Goal: Transaction & Acquisition: Purchase product/service

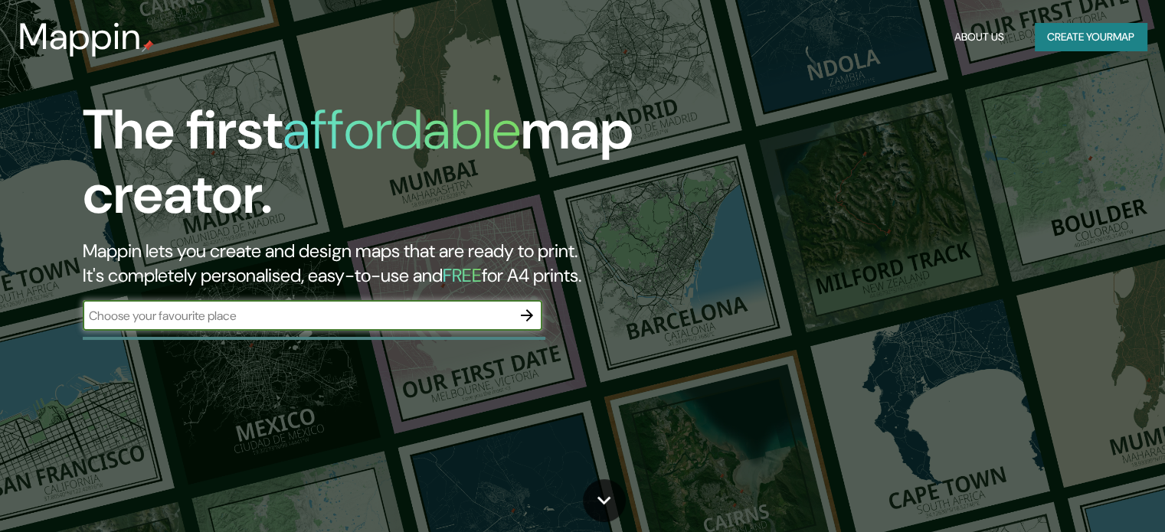
drag, startPoint x: 0, startPoint y: 0, endPoint x: 303, endPoint y: 324, distance: 443.7
click at [303, 324] on input "text" at bounding box center [297, 316] width 429 height 18
type input "constitucion"
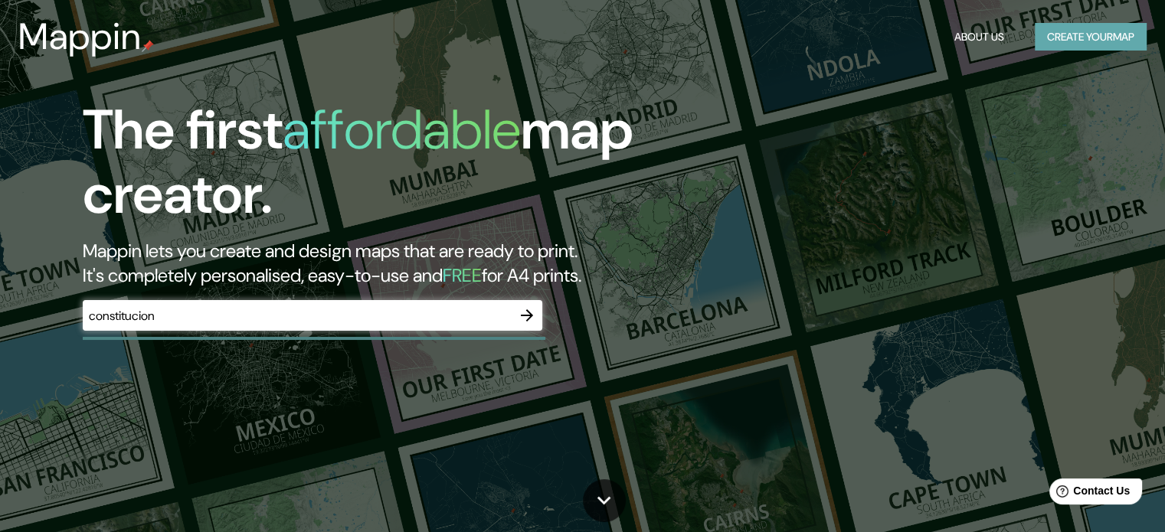
click at [1114, 25] on button "Create your map" at bounding box center [1091, 37] width 112 height 28
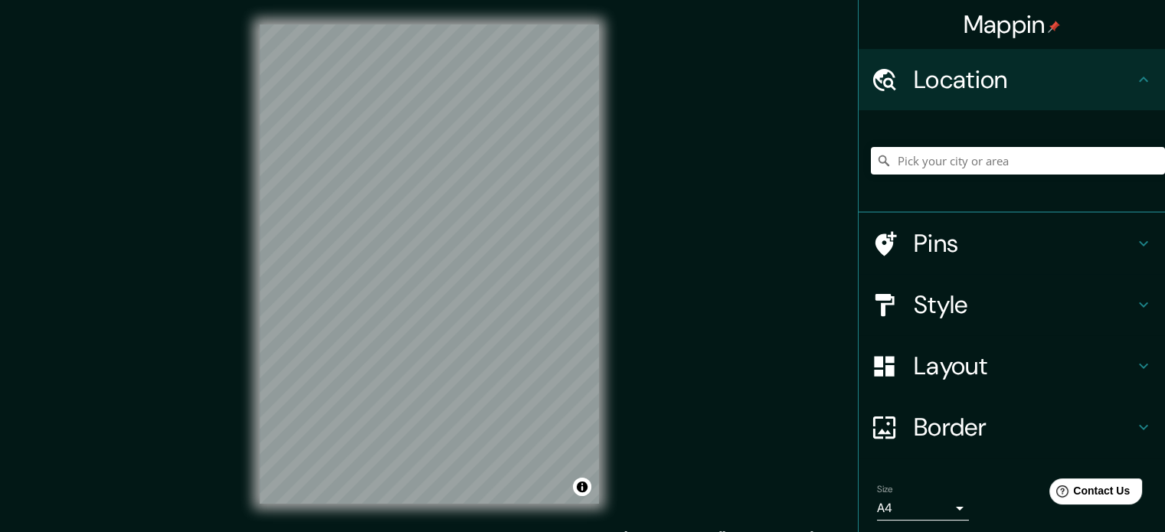
click at [1005, 63] on div "Location" at bounding box center [1011, 79] width 306 height 61
click at [937, 166] on input "Pick your city or area" at bounding box center [1018, 161] width 294 height 28
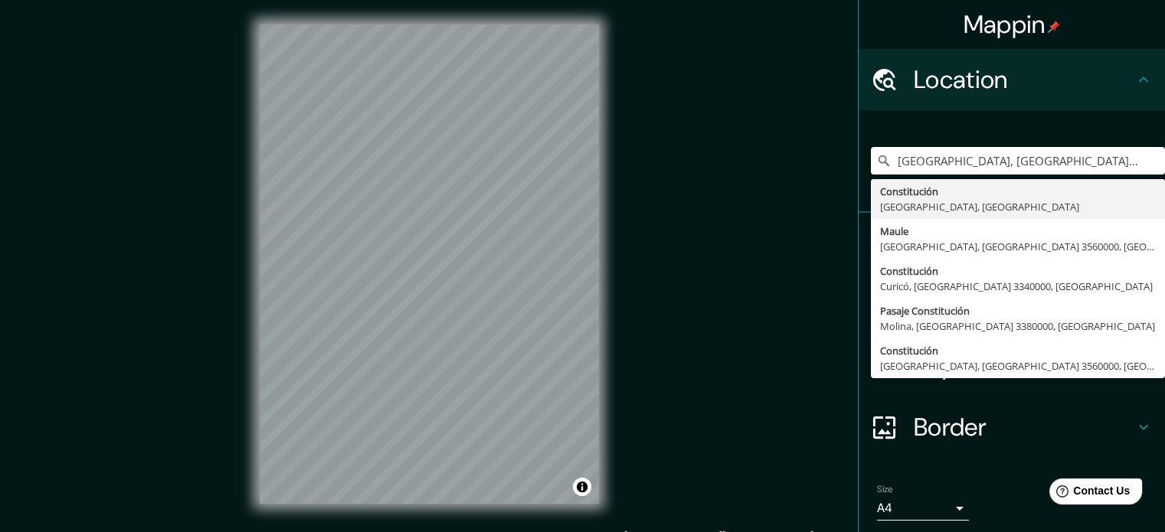
type input "[GEOGRAPHIC_DATA], [GEOGRAPHIC_DATA], [GEOGRAPHIC_DATA]"
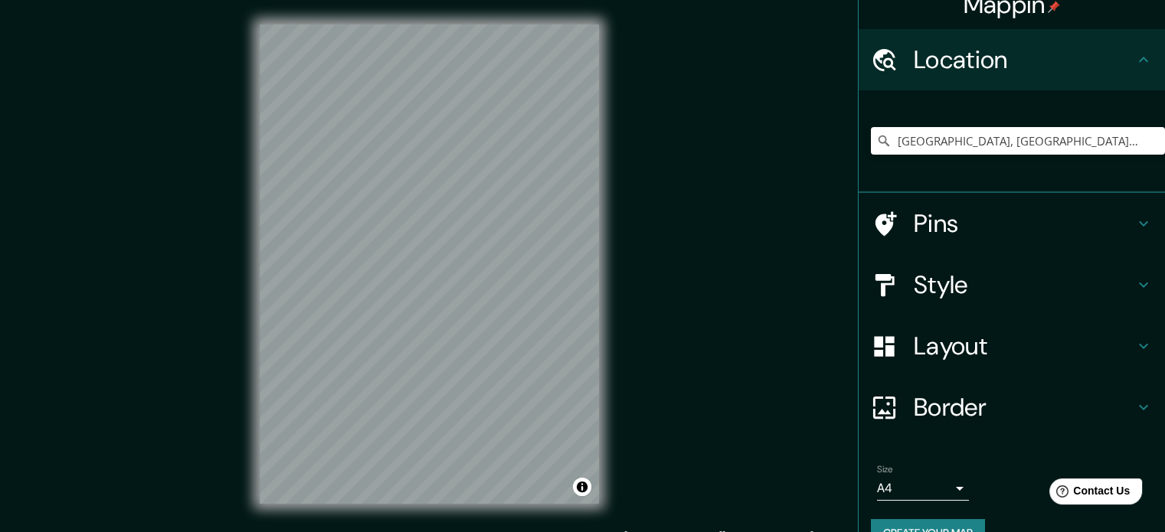
scroll to position [52, 0]
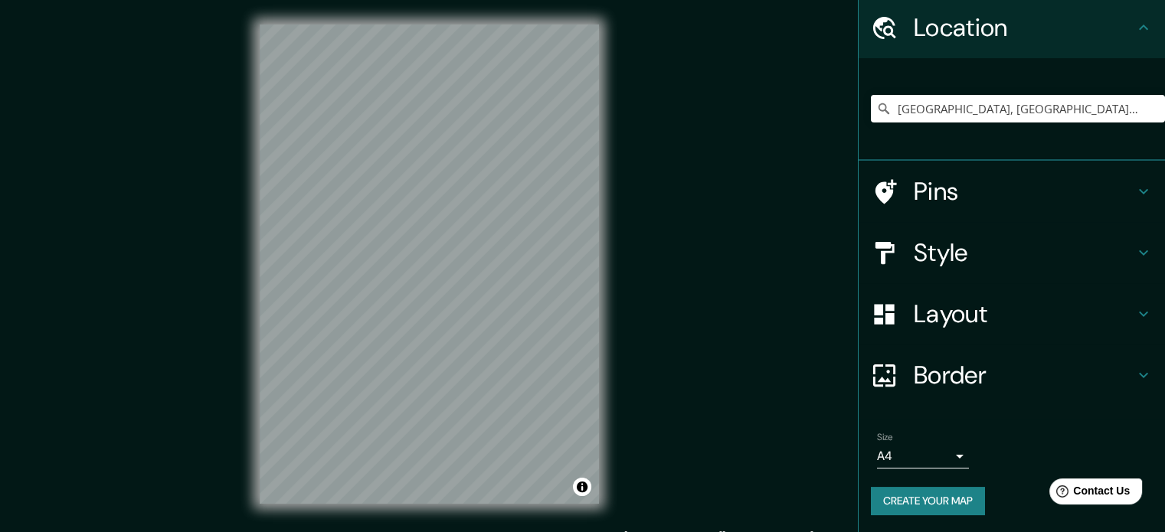
click at [930, 502] on button "Create your map" at bounding box center [928, 501] width 114 height 28
click at [933, 257] on h4 "Style" at bounding box center [1024, 252] width 221 height 31
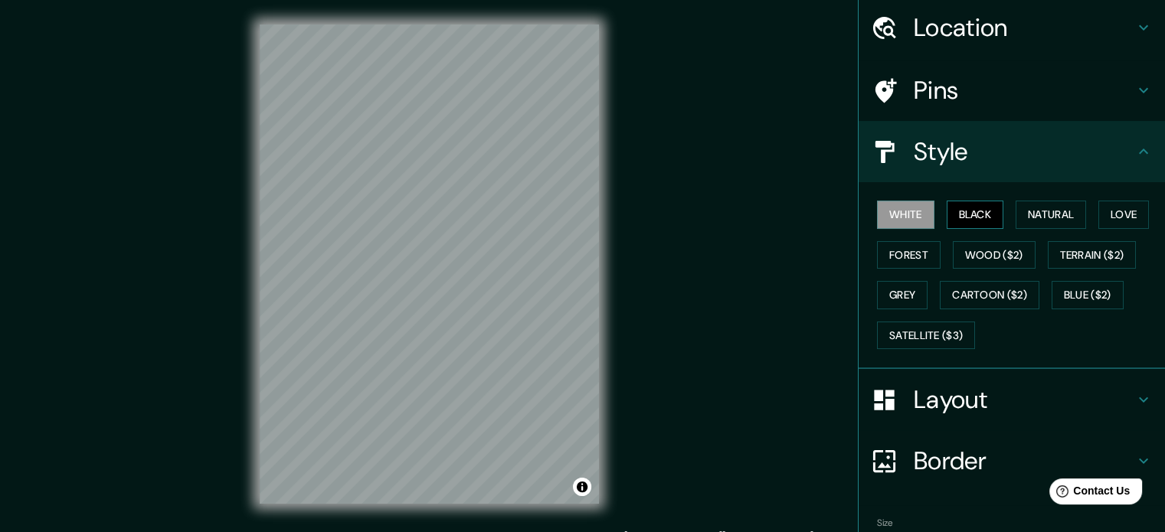
click at [978, 210] on button "Black" at bounding box center [974, 215] width 57 height 28
click at [878, 253] on button "Forest" at bounding box center [909, 255] width 64 height 28
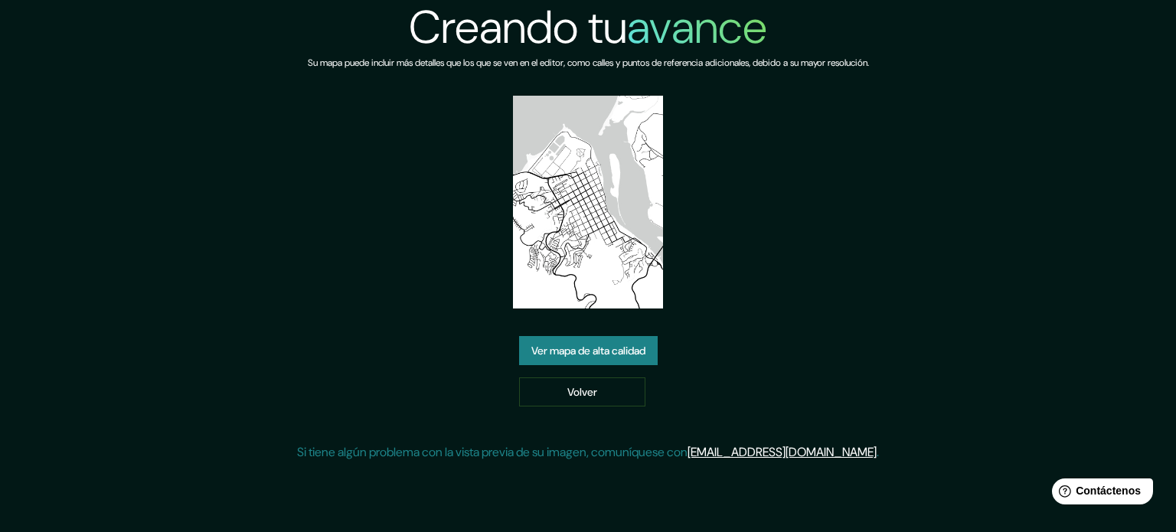
click at [614, 211] on img at bounding box center [588, 202] width 151 height 213
click at [581, 345] on font "Ver mapa de alta calidad" at bounding box center [588, 351] width 114 height 14
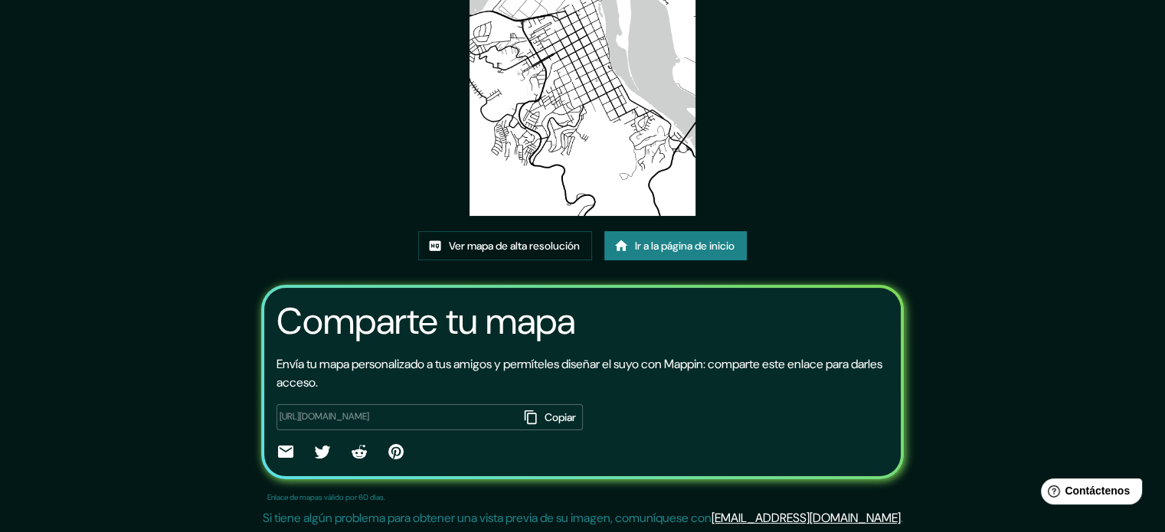
scroll to position [172, 0]
click at [544, 419] on font "Copiar" at bounding box center [559, 417] width 31 height 14
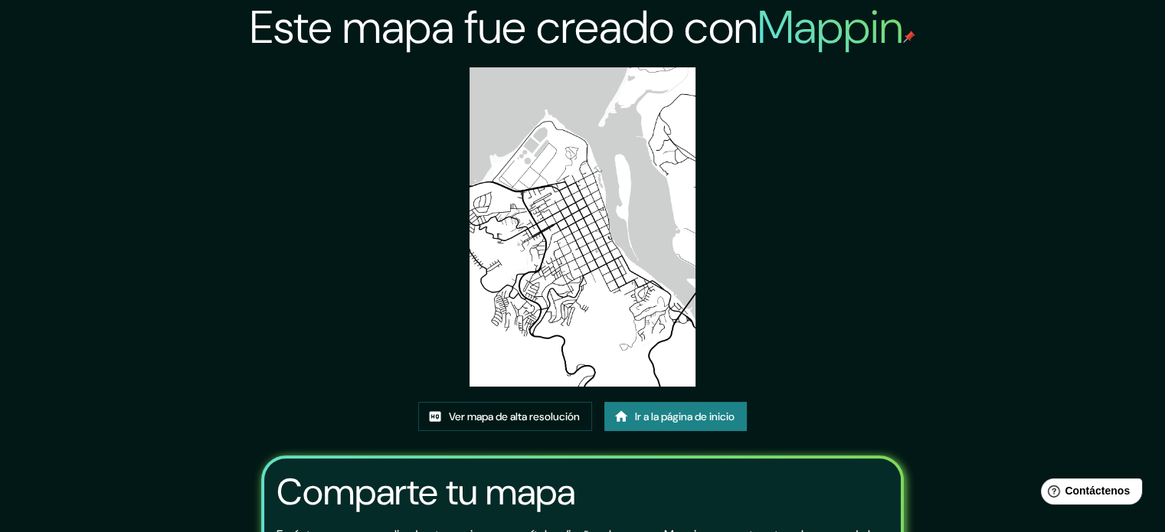
scroll to position [0, 0]
click at [534, 244] on img at bounding box center [582, 226] width 226 height 319
click at [539, 244] on img at bounding box center [582, 226] width 226 height 319
click at [563, 428] on link "Ver mapa de alta resolución" at bounding box center [505, 416] width 174 height 29
click at [865, 306] on div "Este mapa fue creado con Mappin Ver mapa de alta resolución Ir a la página de i…" at bounding box center [583, 352] width 680 height 704
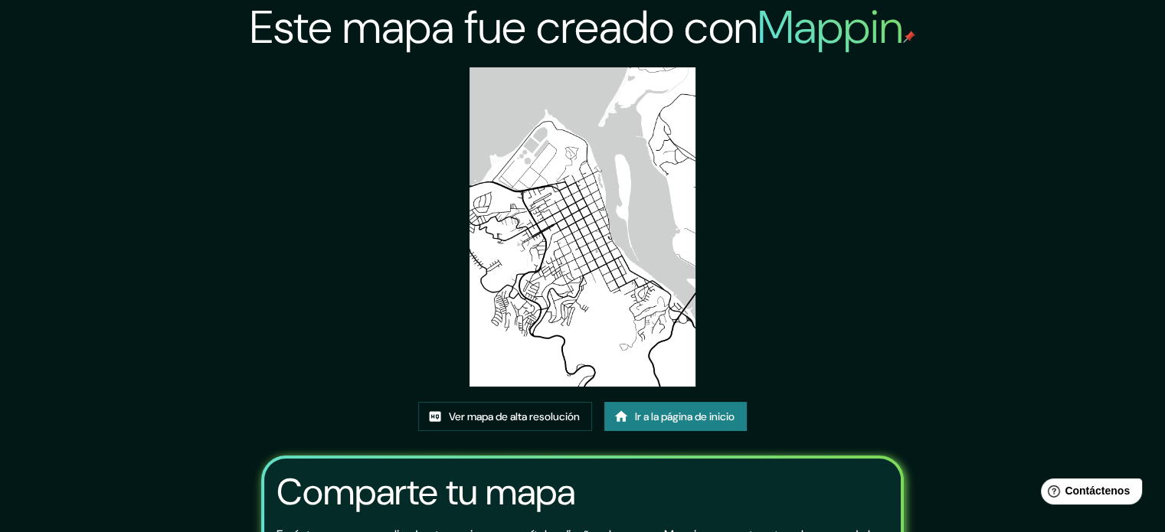
click at [633, 197] on img at bounding box center [582, 226] width 226 height 319
click at [602, 234] on img at bounding box center [582, 226] width 226 height 319
